Goal: Information Seeking & Learning: Learn about a topic

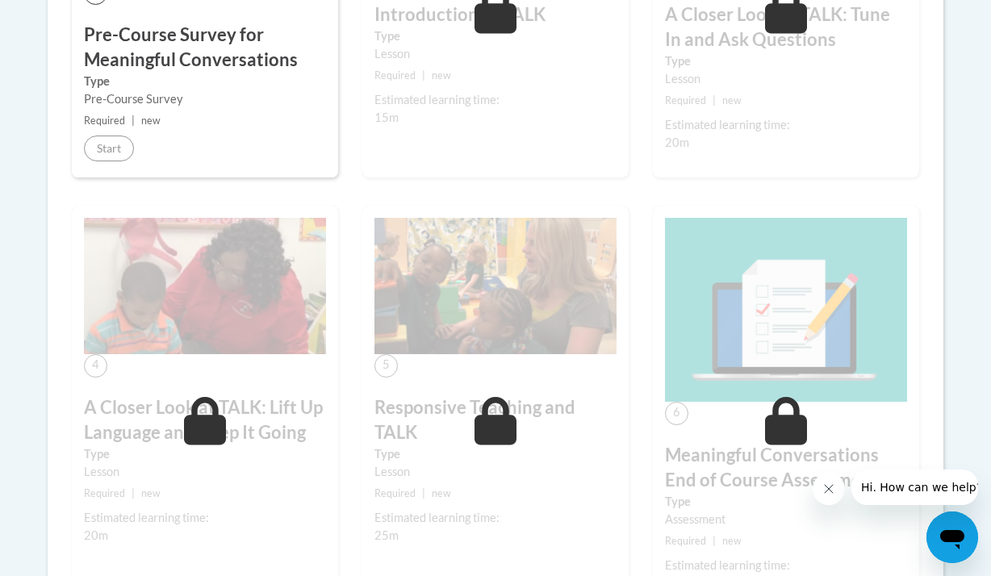
scroll to position [646, 0]
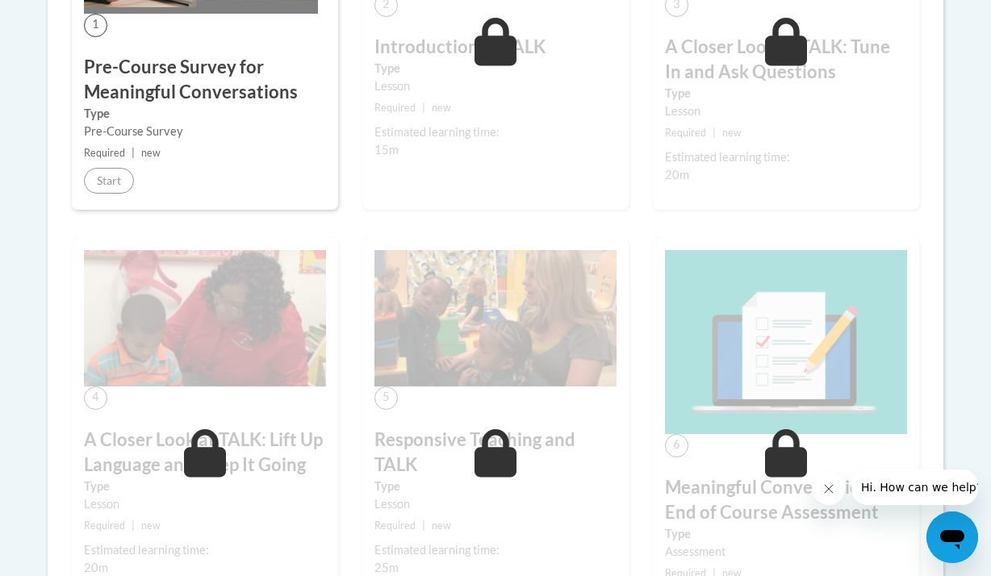
click at [228, 141] on div "1 Pre-Course Survey for Meaningful Conversations Type Pre-Course Survey Require…" at bounding box center [205, 27] width 266 height 365
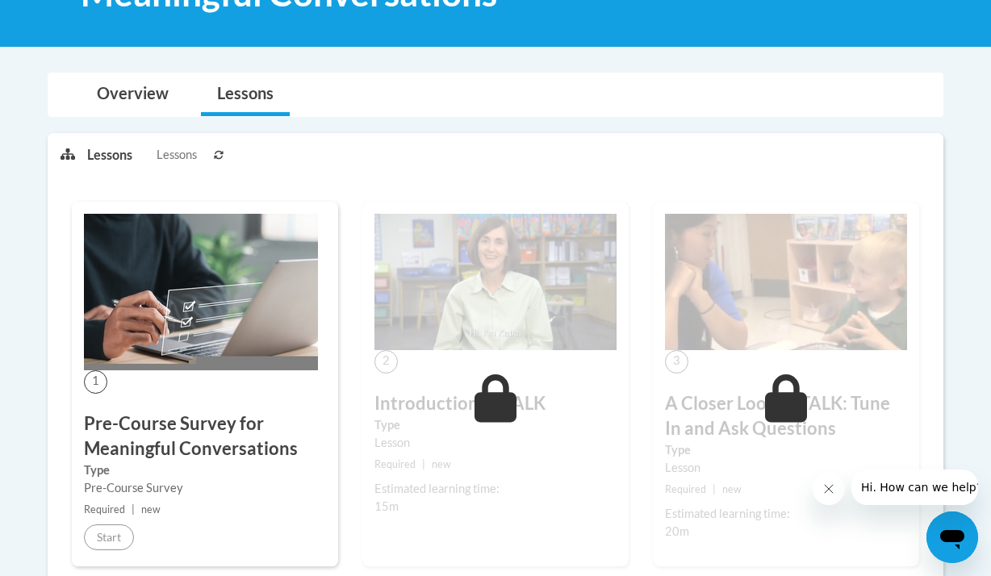
scroll to position [291, 0]
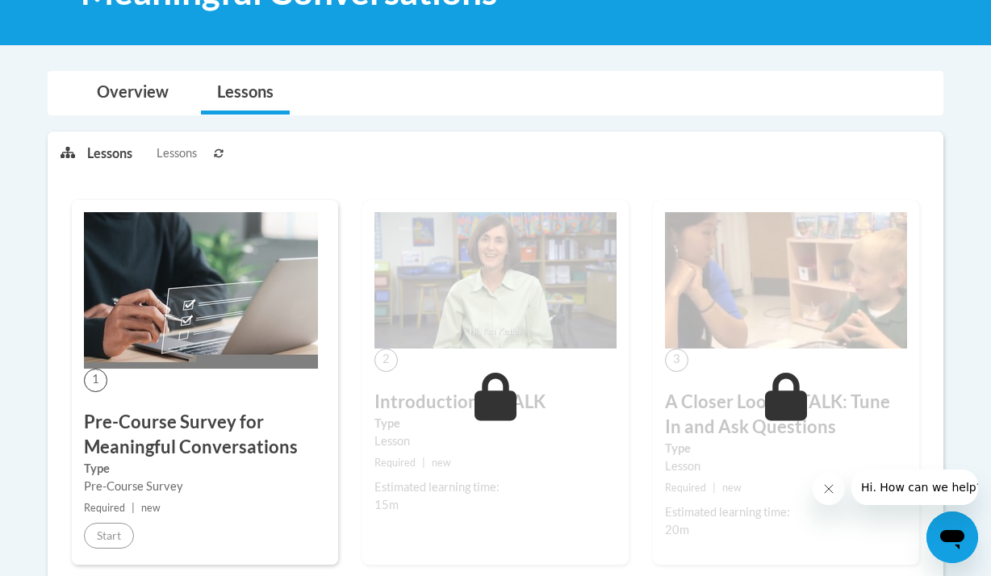
click at [223, 155] on icon at bounding box center [219, 154] width 10 height 10
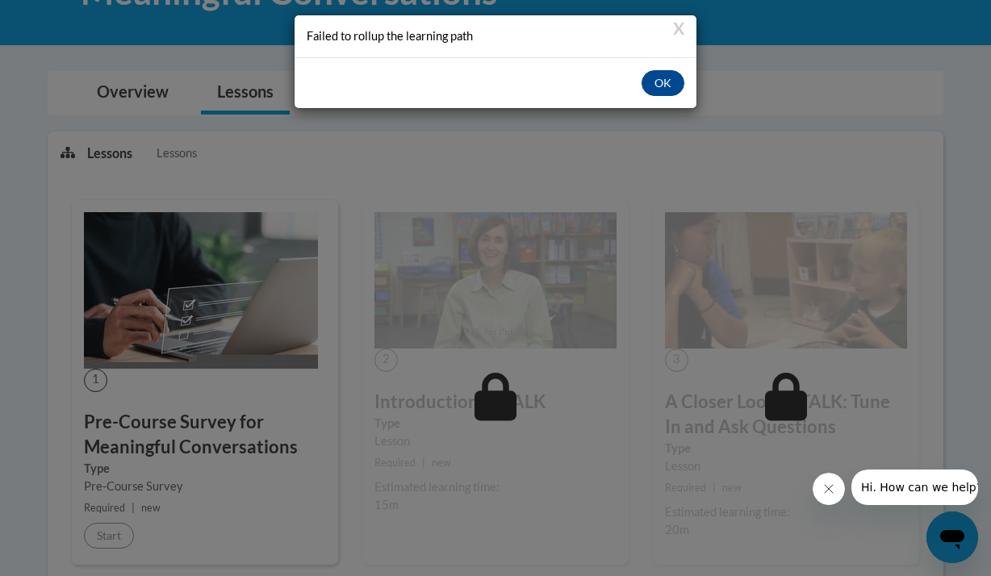
click at [685, 27] on div "X Failed to rollup the learning path" at bounding box center [496, 36] width 402 height 42
click at [681, 27] on button "X" at bounding box center [678, 27] width 11 height 17
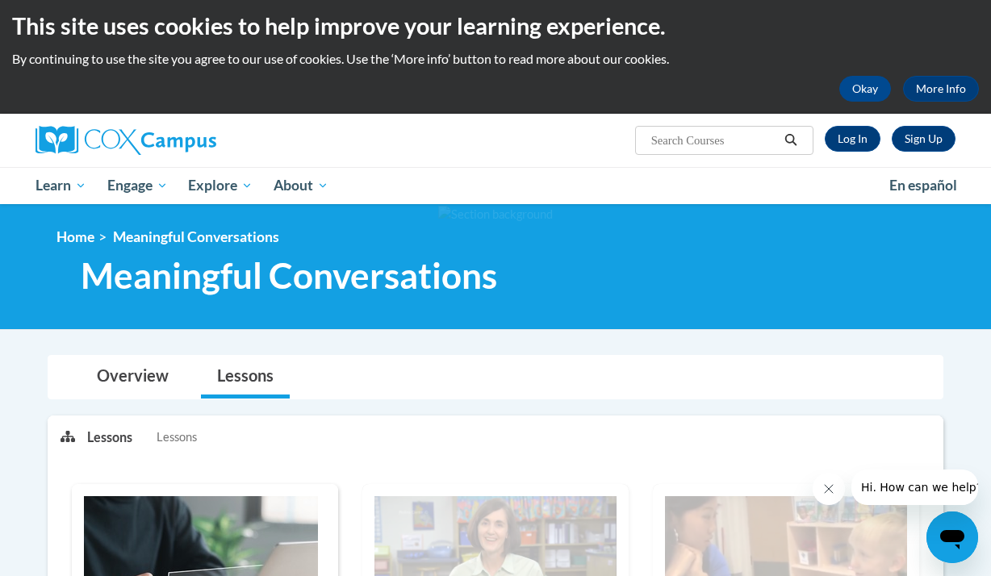
scroll to position [0, 0]
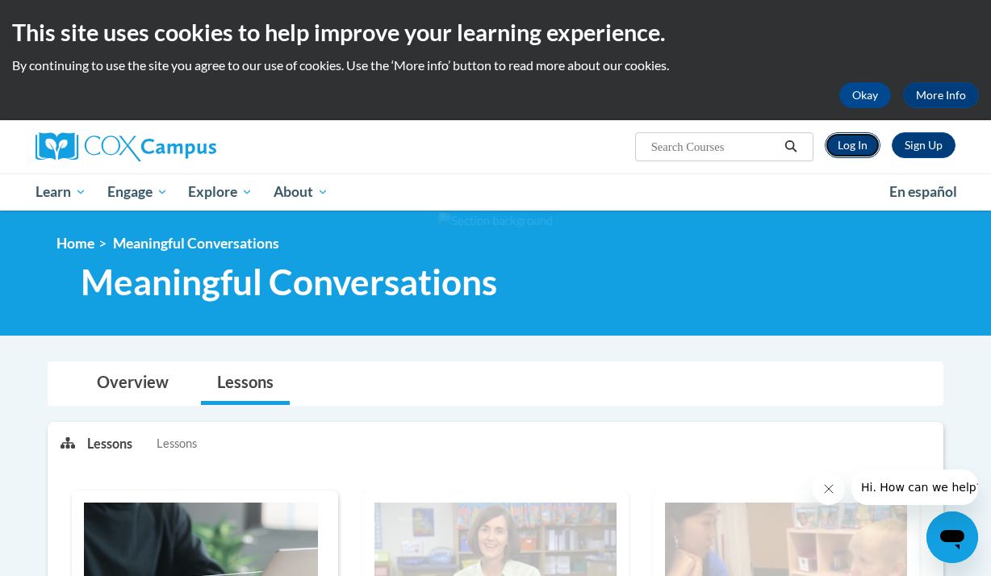
click at [857, 152] on link "Log In" at bounding box center [853, 145] width 56 height 26
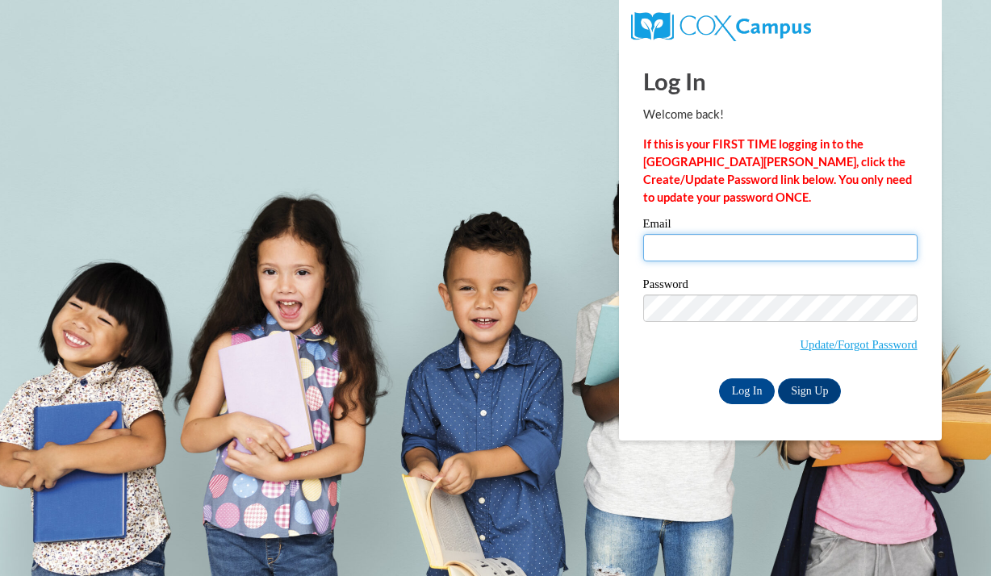
click at [787, 243] on input "Email" at bounding box center [780, 247] width 275 height 27
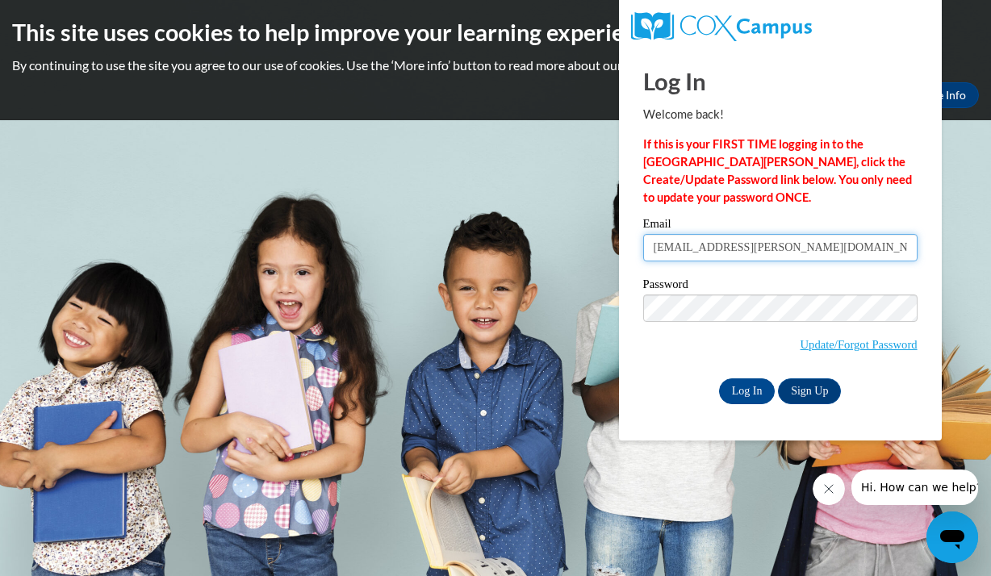
type input "salirian.thomas@ywcaatlanta.org"
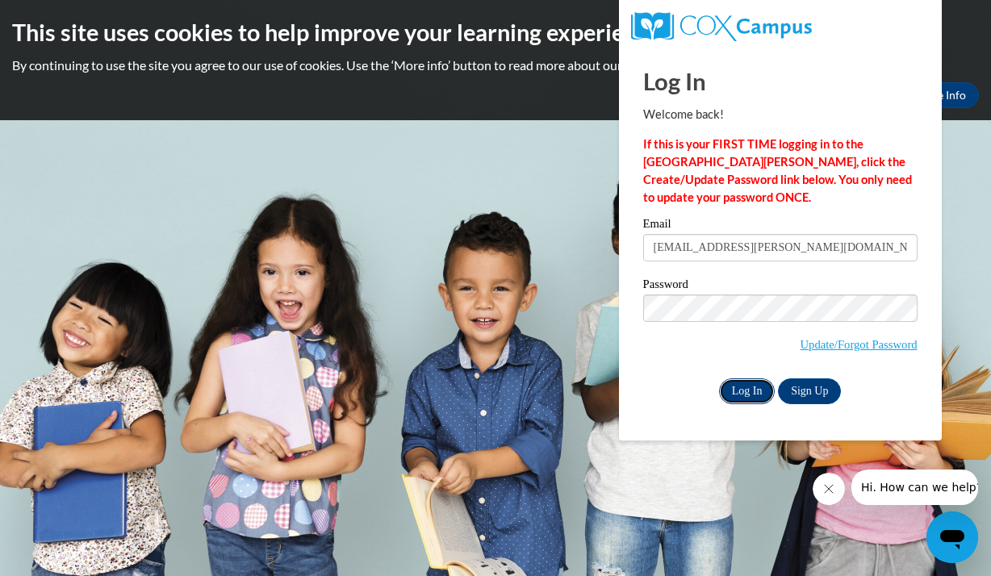
click at [735, 391] on input "Log In" at bounding box center [747, 392] width 57 height 26
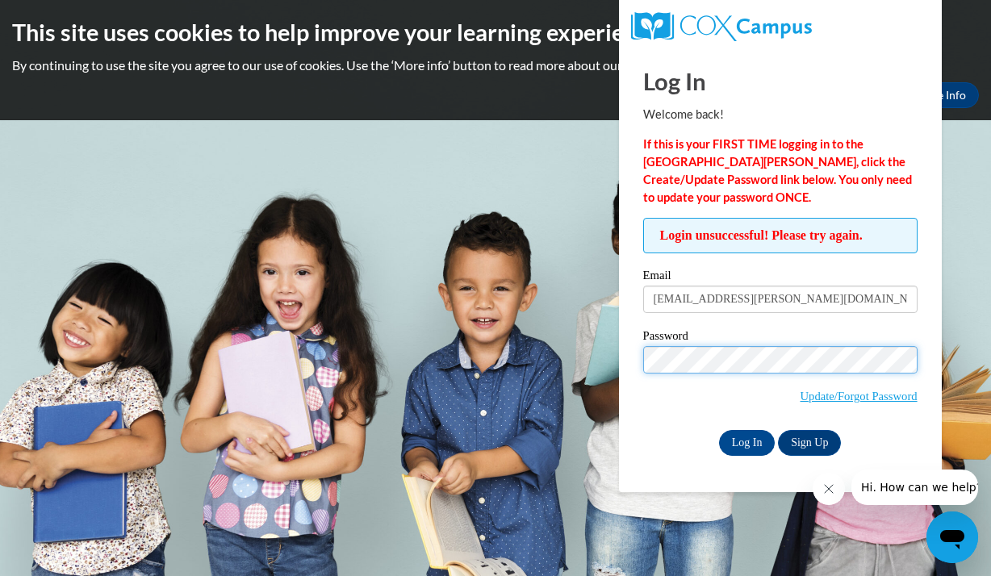
click at [719, 430] on input "Log In" at bounding box center [747, 443] width 57 height 26
click at [742, 447] on input "Log In" at bounding box center [747, 443] width 57 height 26
click at [750, 435] on input "Log In" at bounding box center [747, 443] width 57 height 26
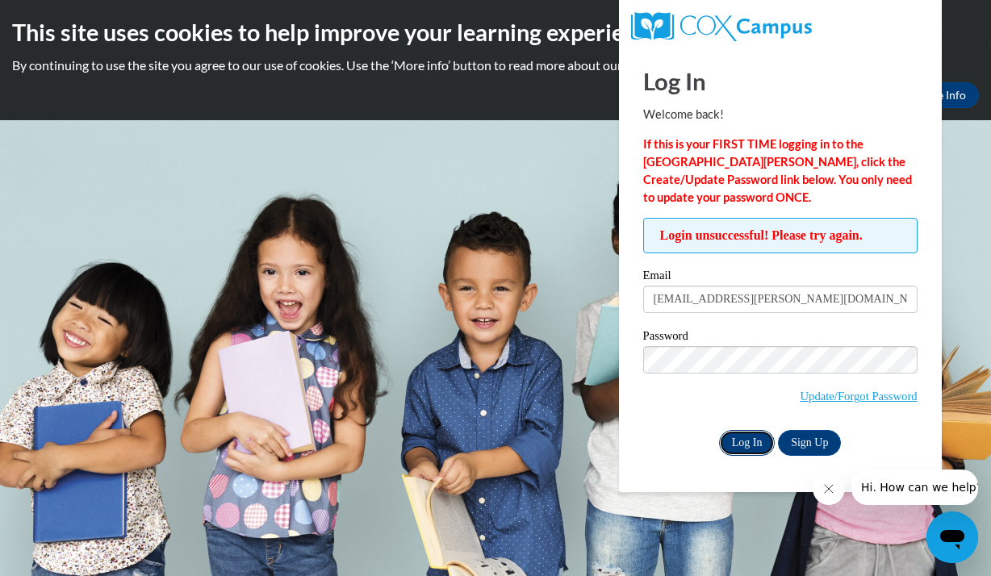
click at [748, 437] on input "Log In" at bounding box center [747, 443] width 57 height 26
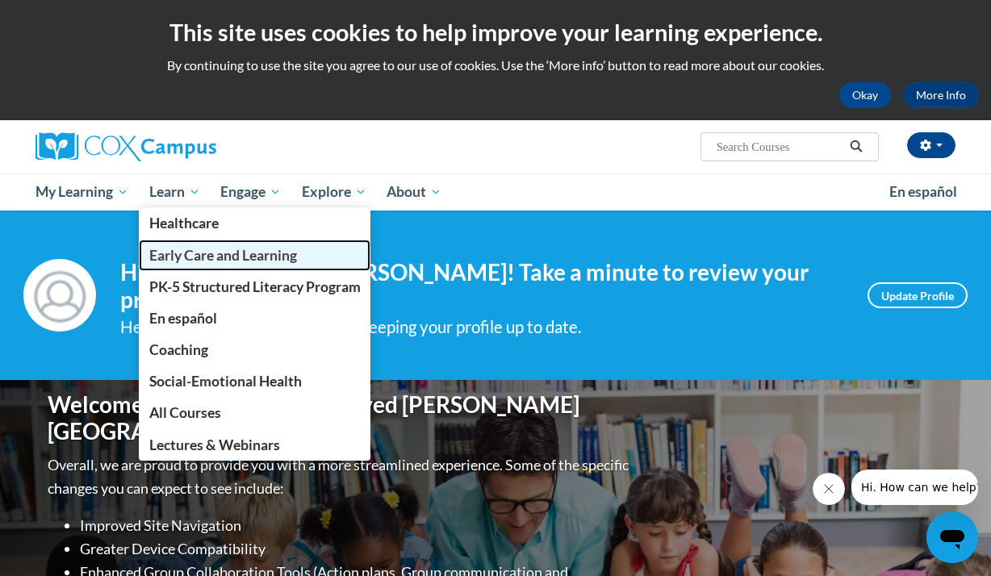
click at [174, 254] on span "Early Care and Learning" at bounding box center [223, 255] width 148 height 17
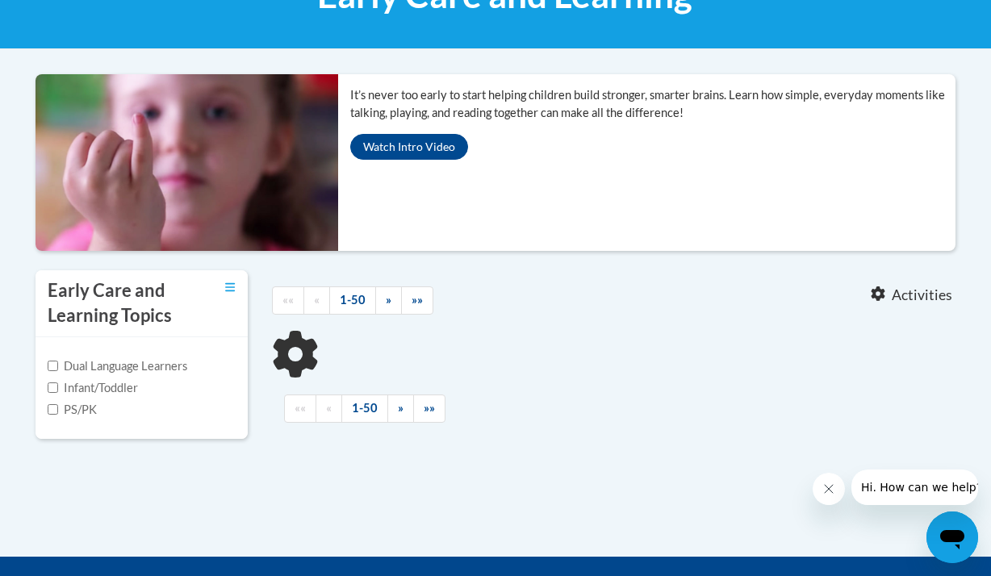
scroll to position [291, 0]
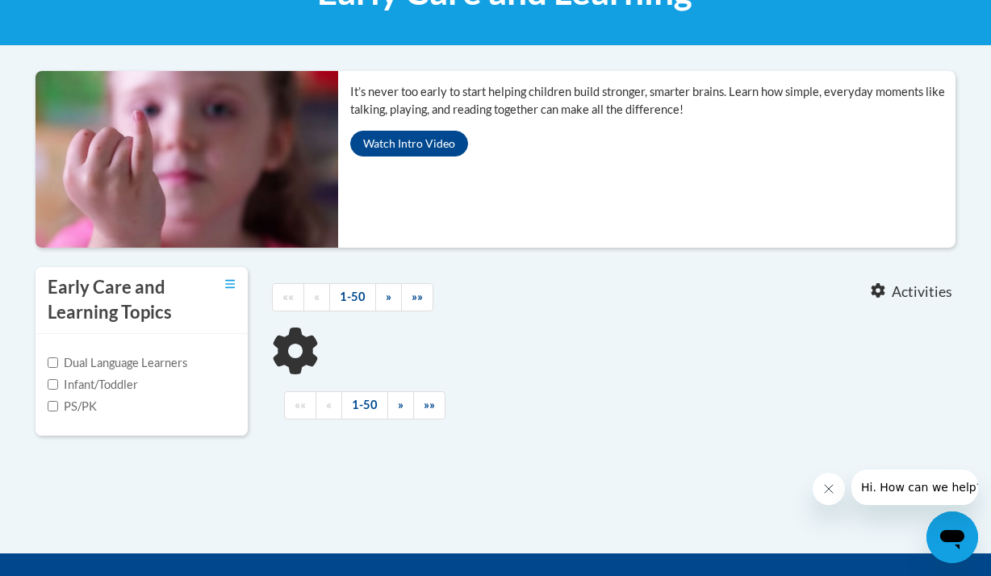
click at [80, 404] on label "PS/PK" at bounding box center [72, 407] width 49 height 18
click at [58, 404] on input "PS/PK" at bounding box center [53, 406] width 10 height 10
checkbox input "true"
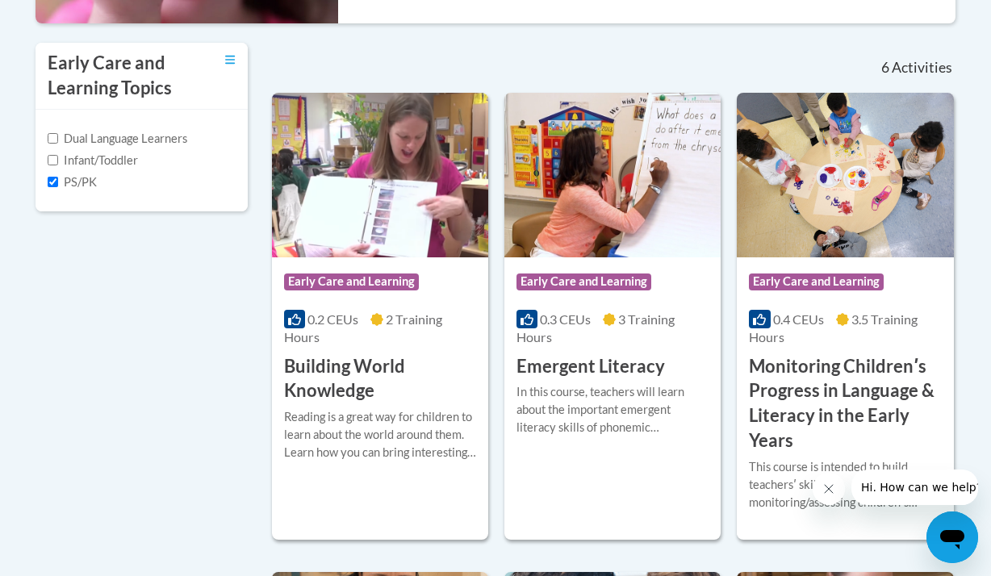
scroll to position [517, 0]
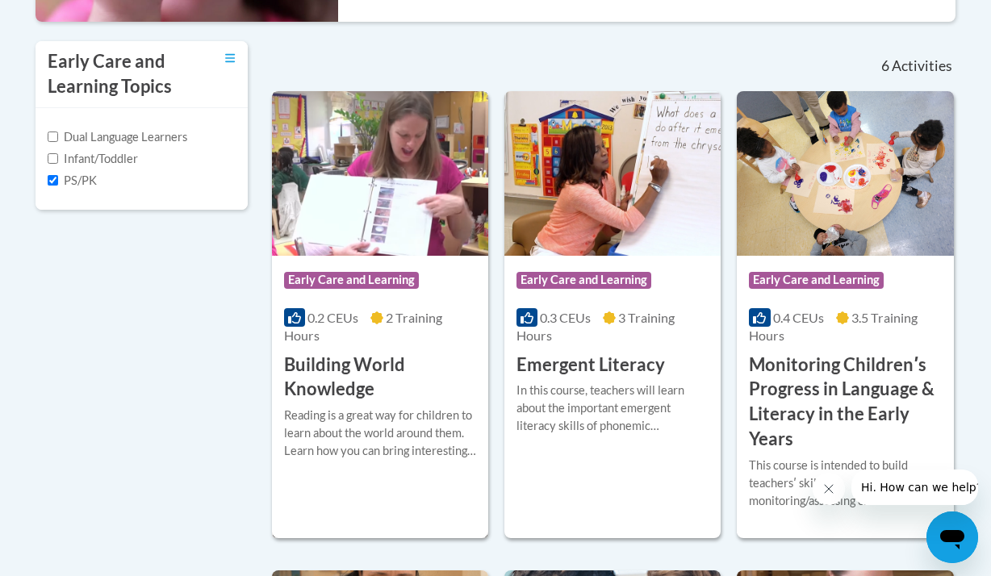
click at [329, 463] on div "Reading is a great way for children to learn about the world around them. Learn…" at bounding box center [380, 439] width 192 height 65
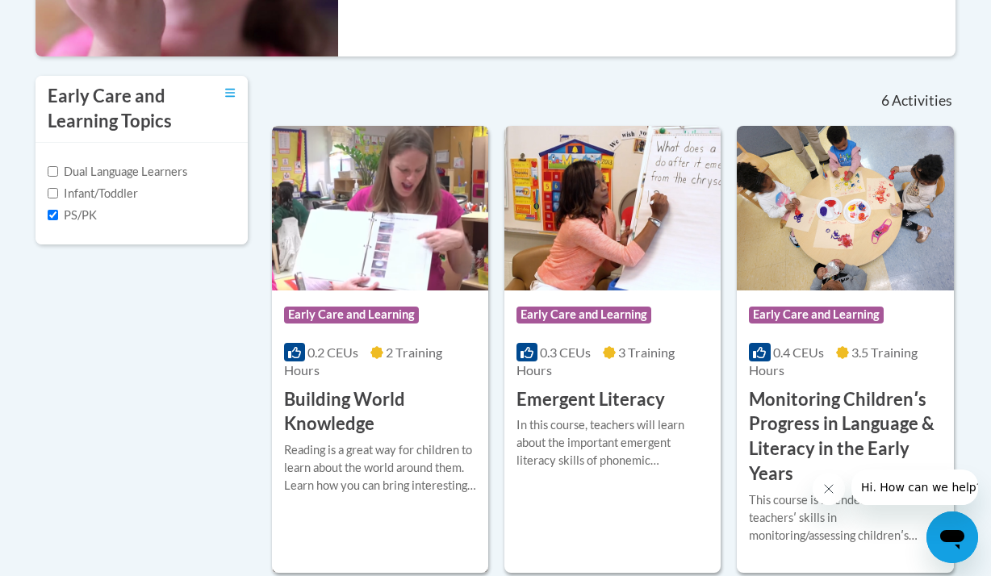
scroll to position [484, 0]
